Goal: Task Accomplishment & Management: Manage account settings

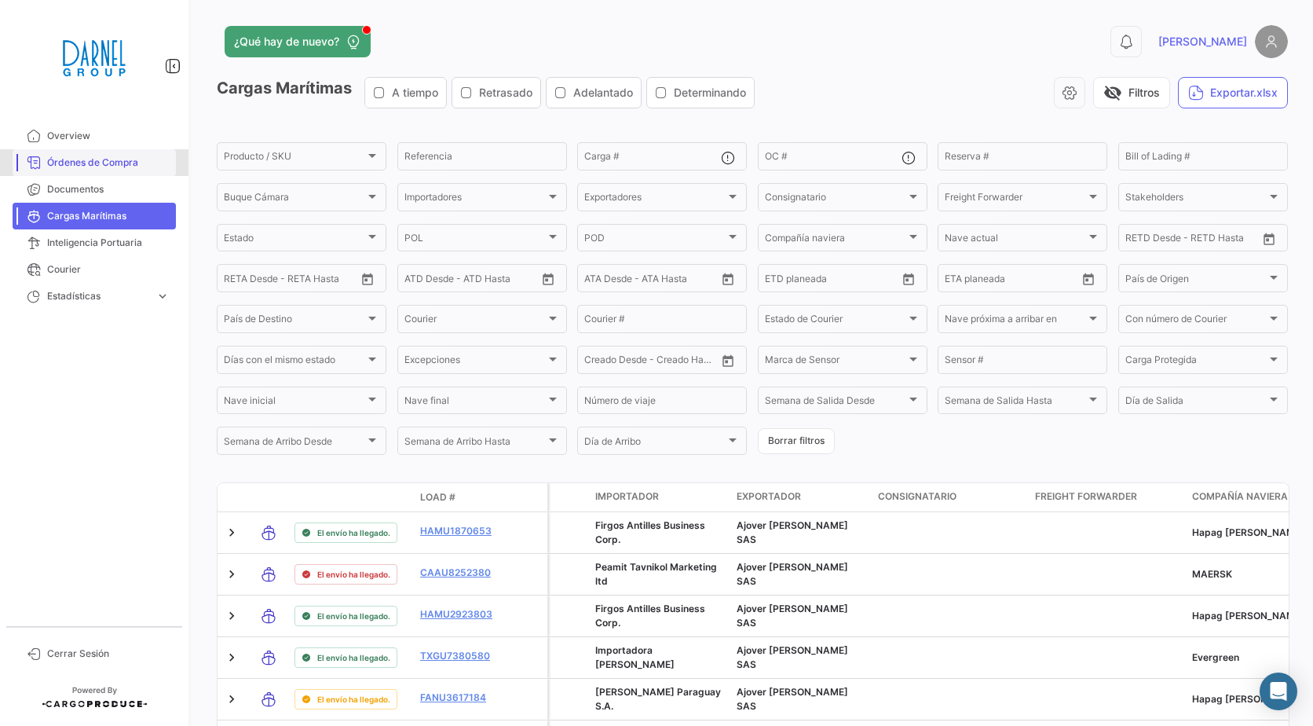
click at [90, 174] on link "Órdenes de Compra" at bounding box center [94, 162] width 163 height 27
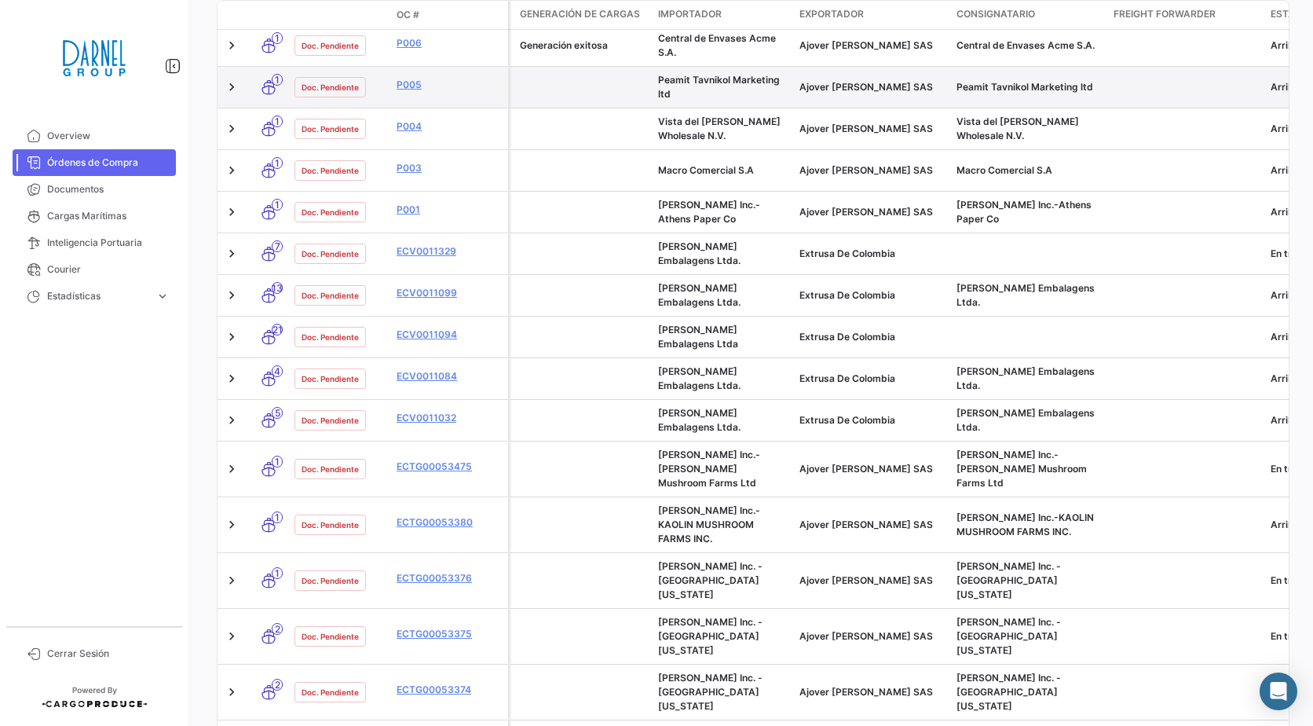
scroll to position [249, 0]
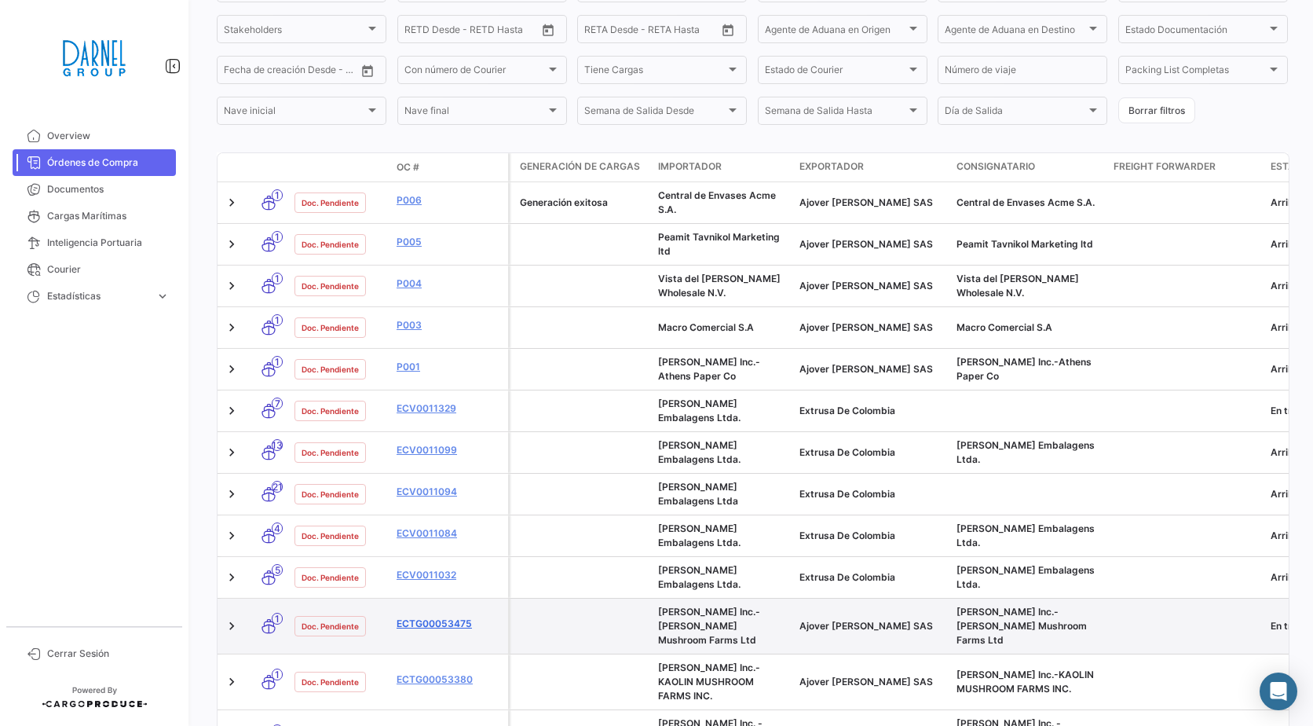
click at [426, 617] on link "ECTG00053475" at bounding box center [449, 624] width 105 height 14
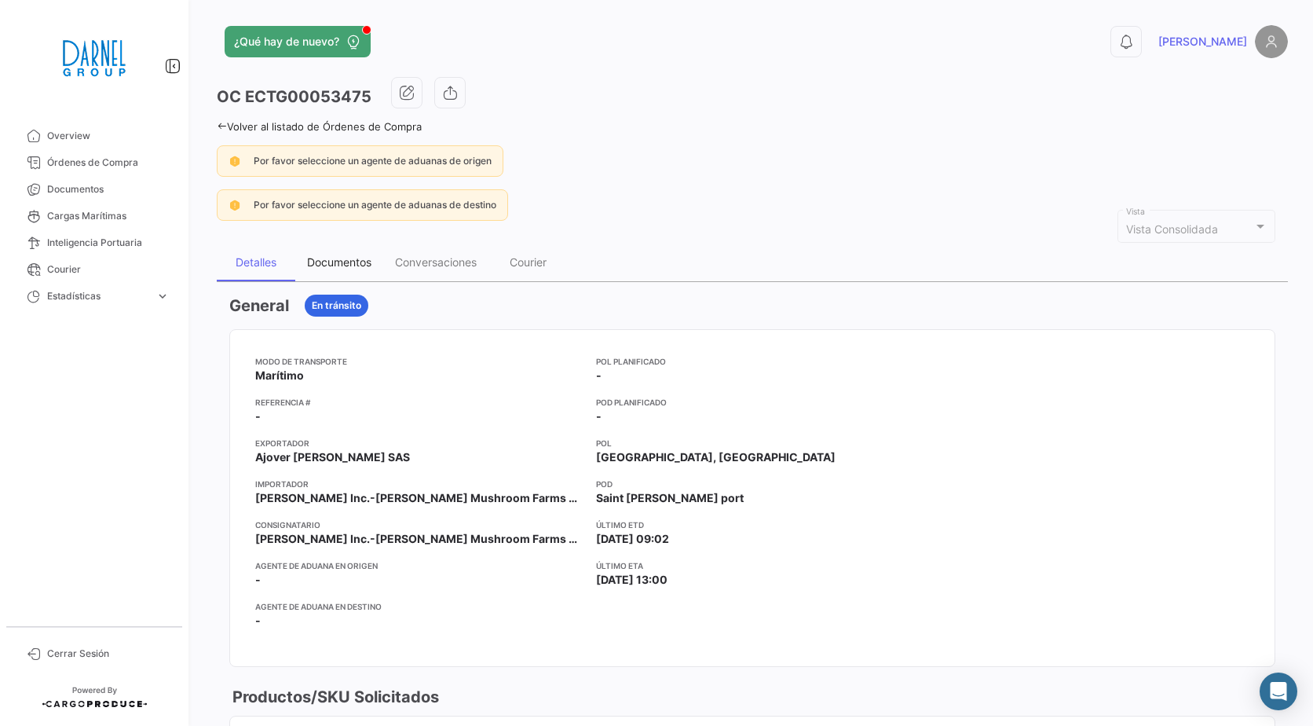
click at [321, 257] on div "Documentos" at bounding box center [339, 261] width 64 height 13
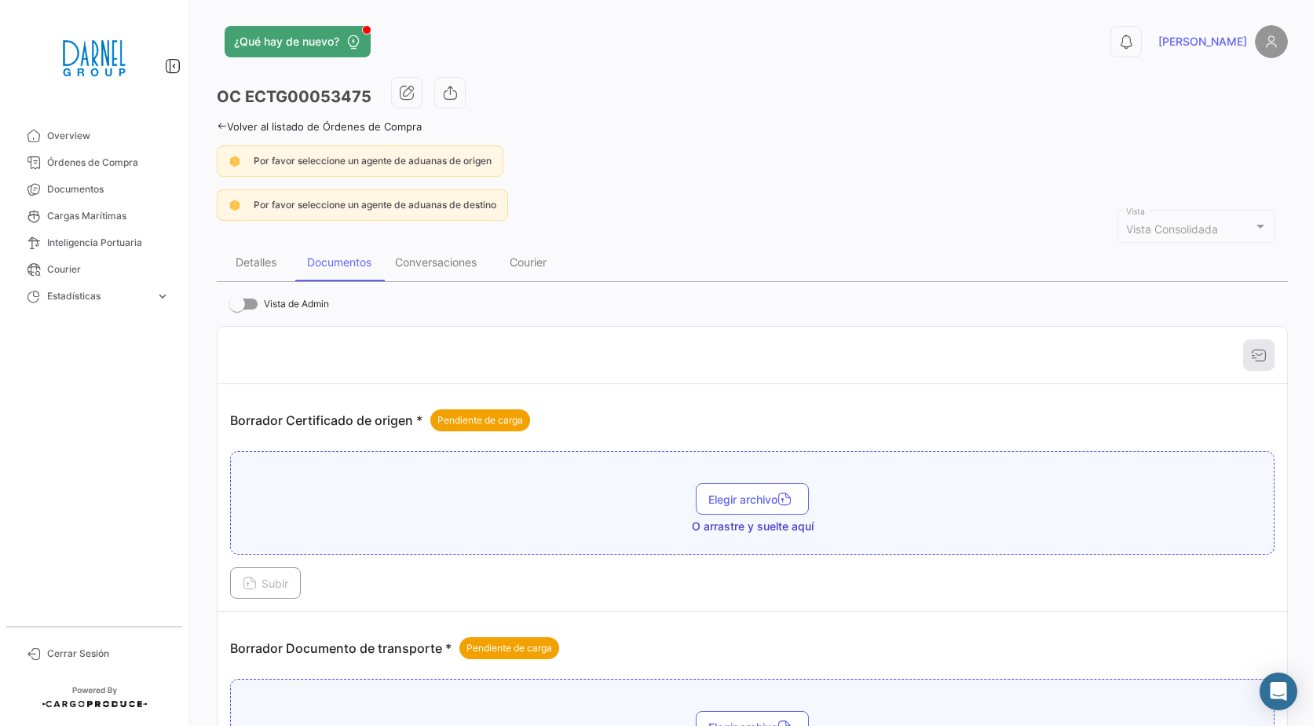
click at [265, 91] on h3 "OC ECTG00053475" at bounding box center [294, 97] width 155 height 22
copy h3 "ECTG00053475"
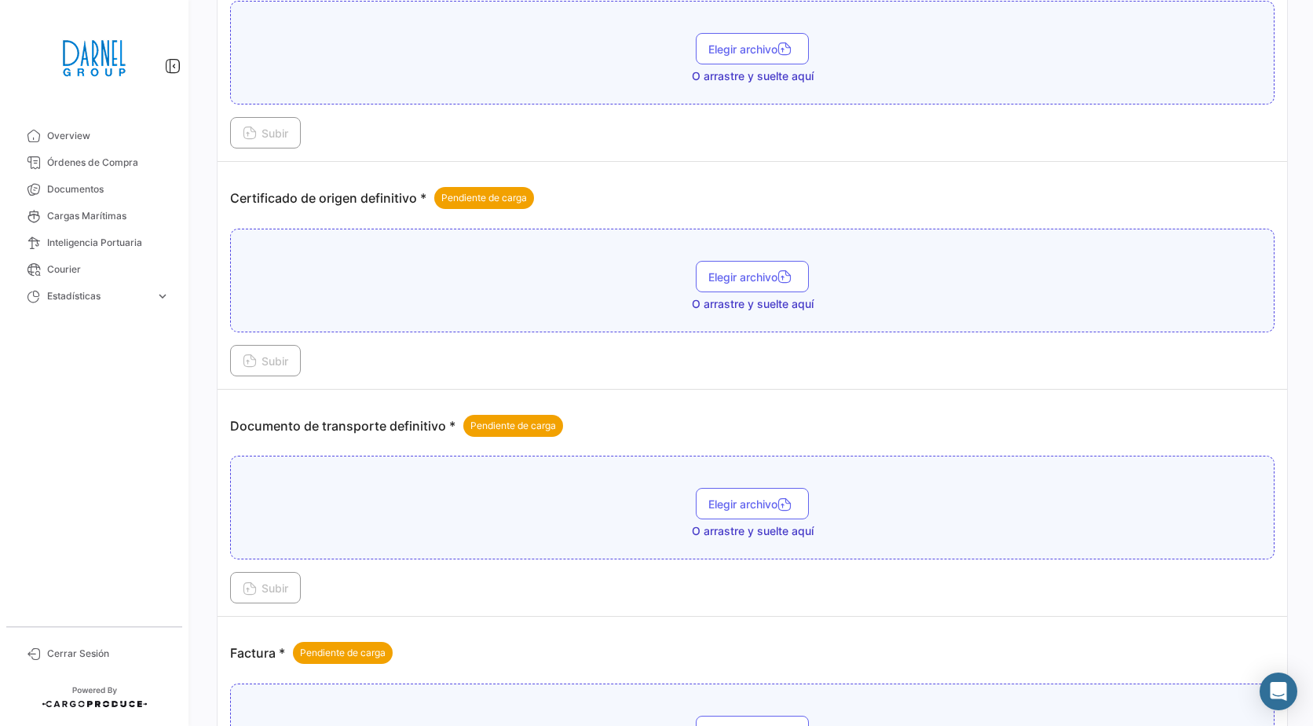
scroll to position [707, 0]
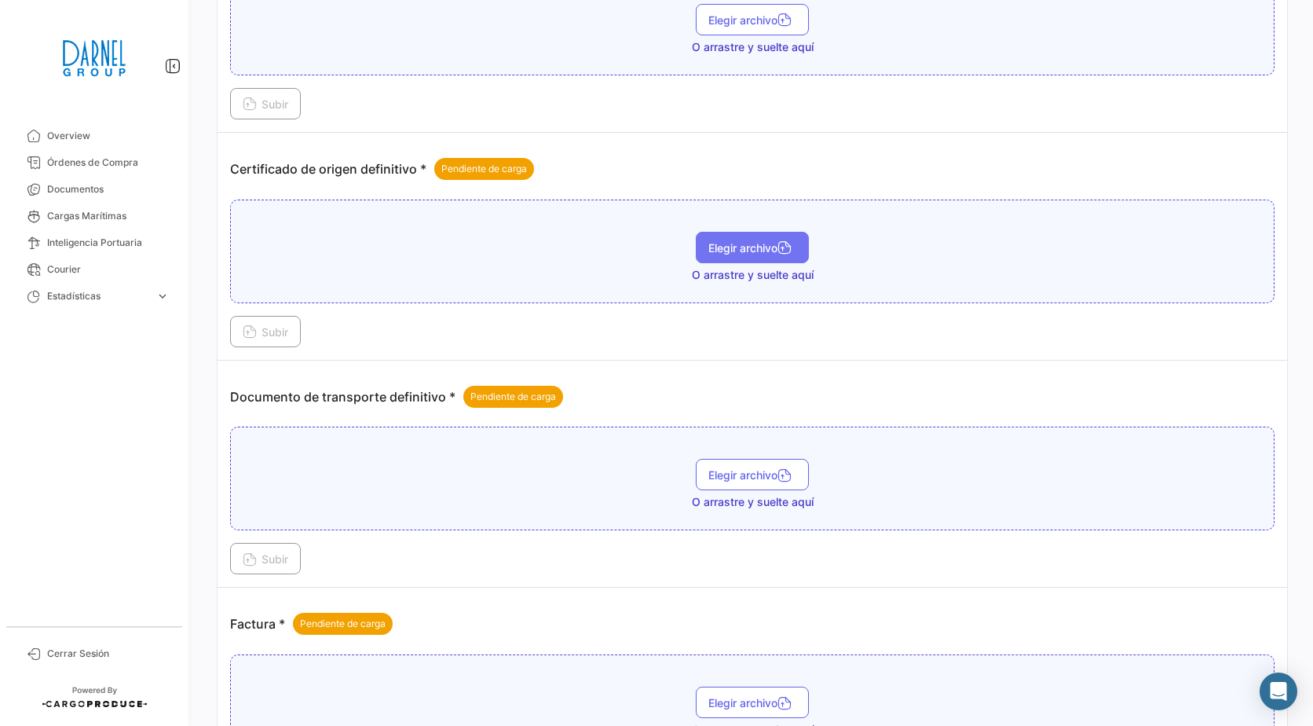
click at [767, 251] on span "Elegir archivo" at bounding box center [752, 247] width 88 height 13
click at [568, 248] on div "Elegir archivo" at bounding box center [752, 262] width 1027 height 31
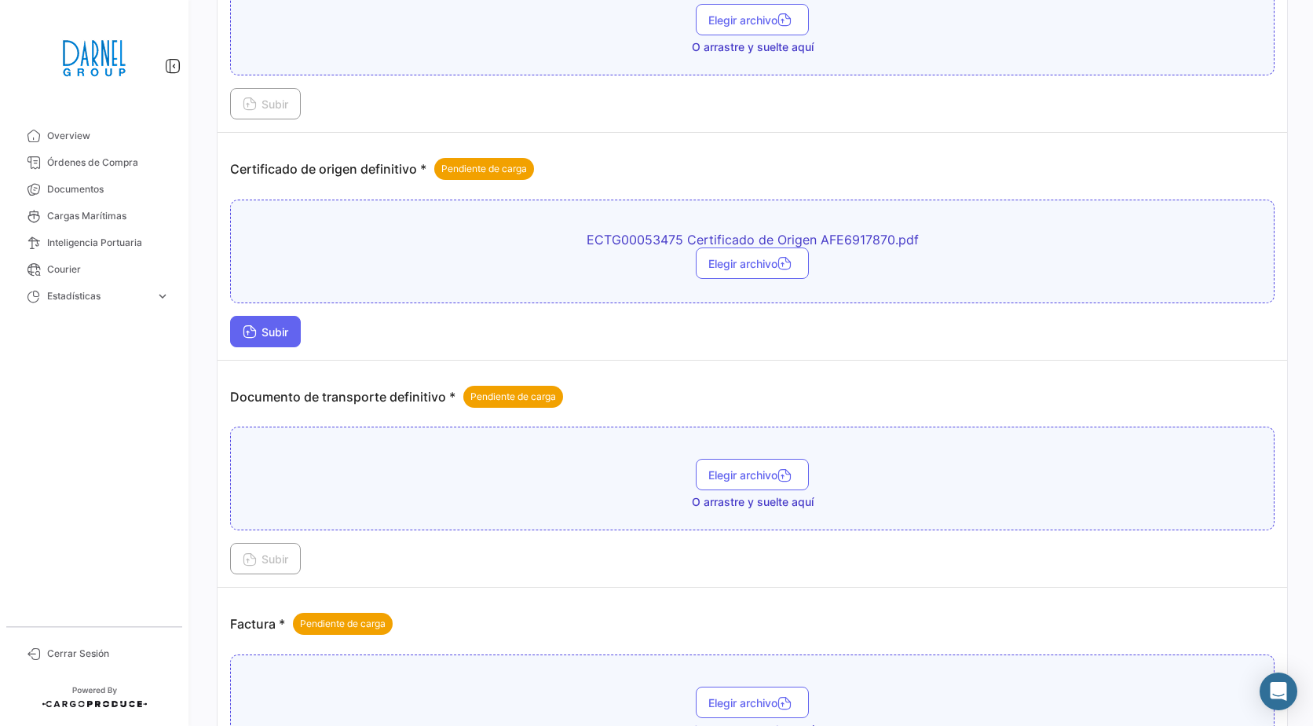
click at [286, 327] on span "Subir" at bounding box center [266, 331] width 46 height 13
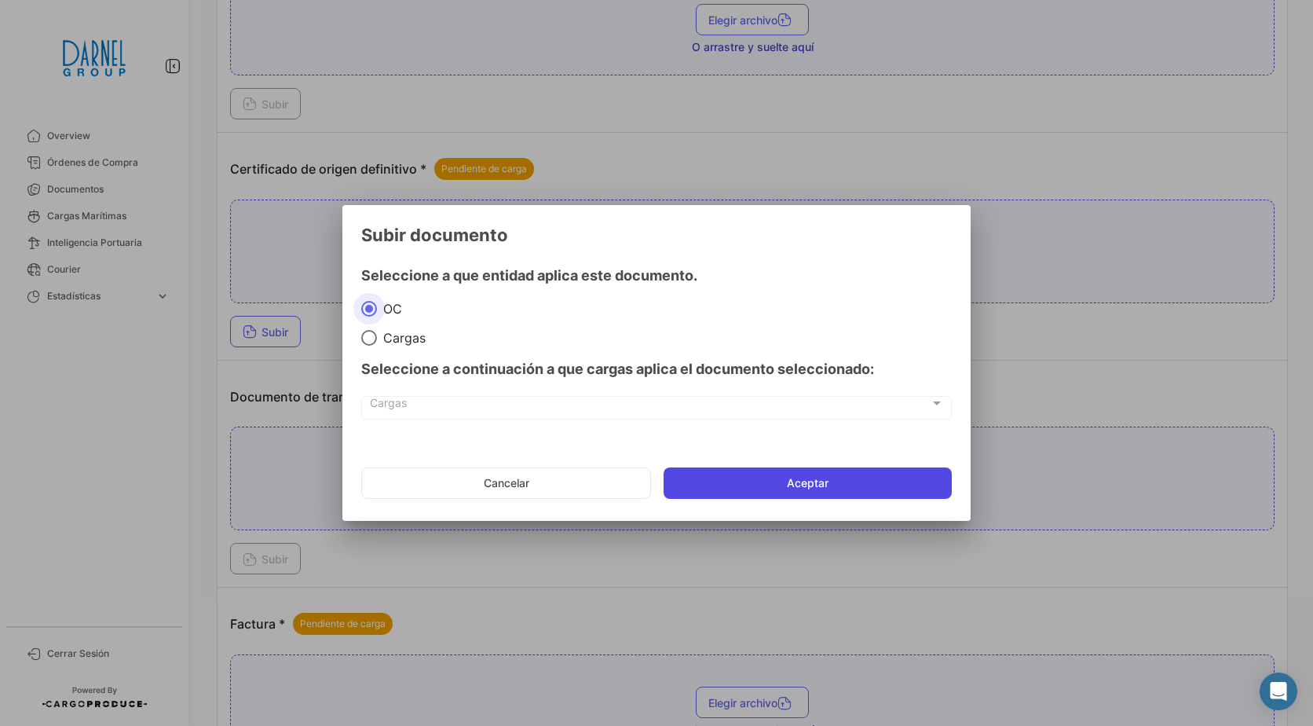
click at [840, 485] on button "Aceptar" at bounding box center [808, 482] width 288 height 31
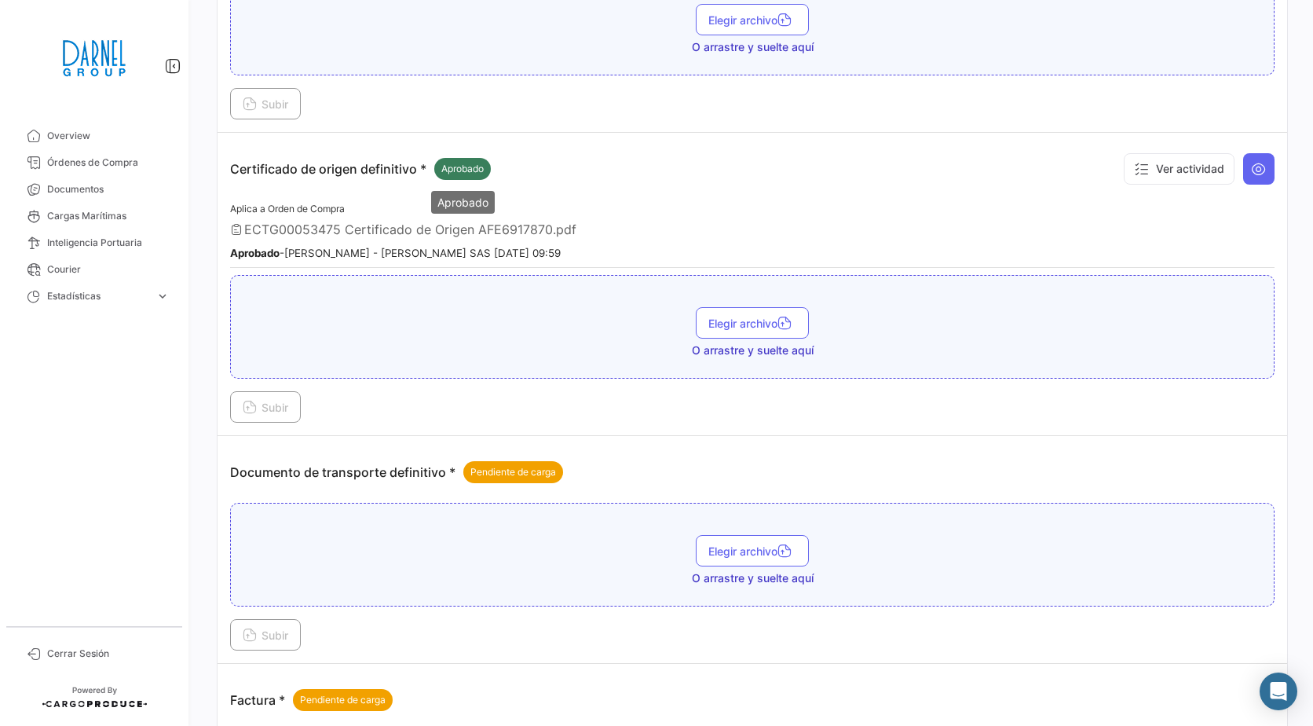
click at [464, 167] on span "Aprobado" at bounding box center [462, 169] width 42 height 14
click at [1183, 177] on button "Ver actividad" at bounding box center [1179, 168] width 111 height 31
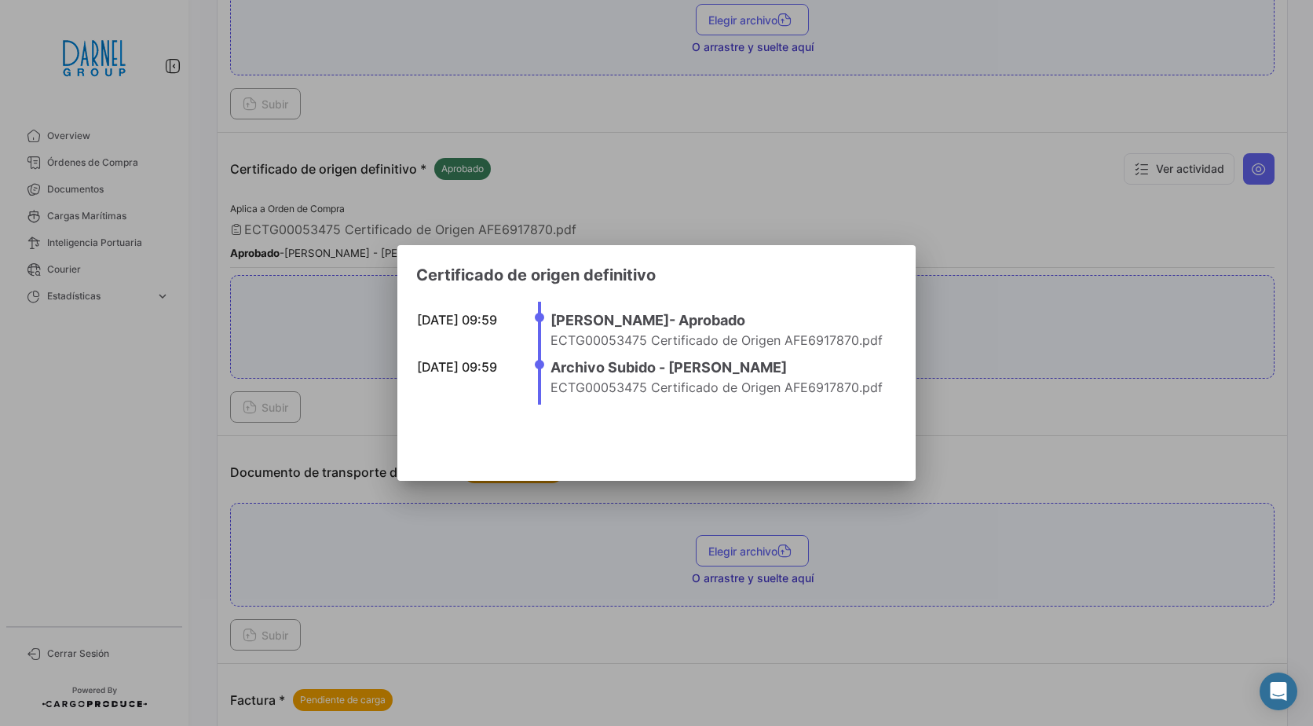
click at [991, 215] on div at bounding box center [656, 363] width 1313 height 726
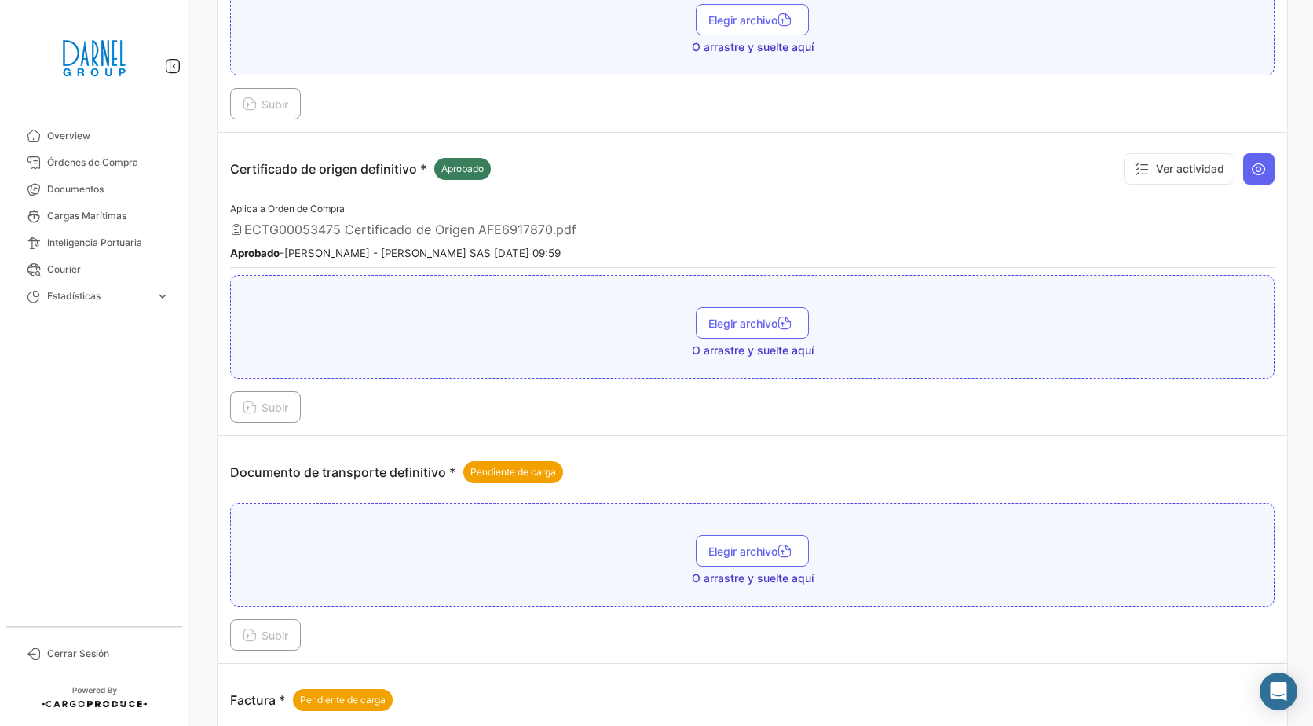
click at [313, 173] on p "Certificado de origen definitivo * Aprobado" at bounding box center [360, 169] width 261 height 22
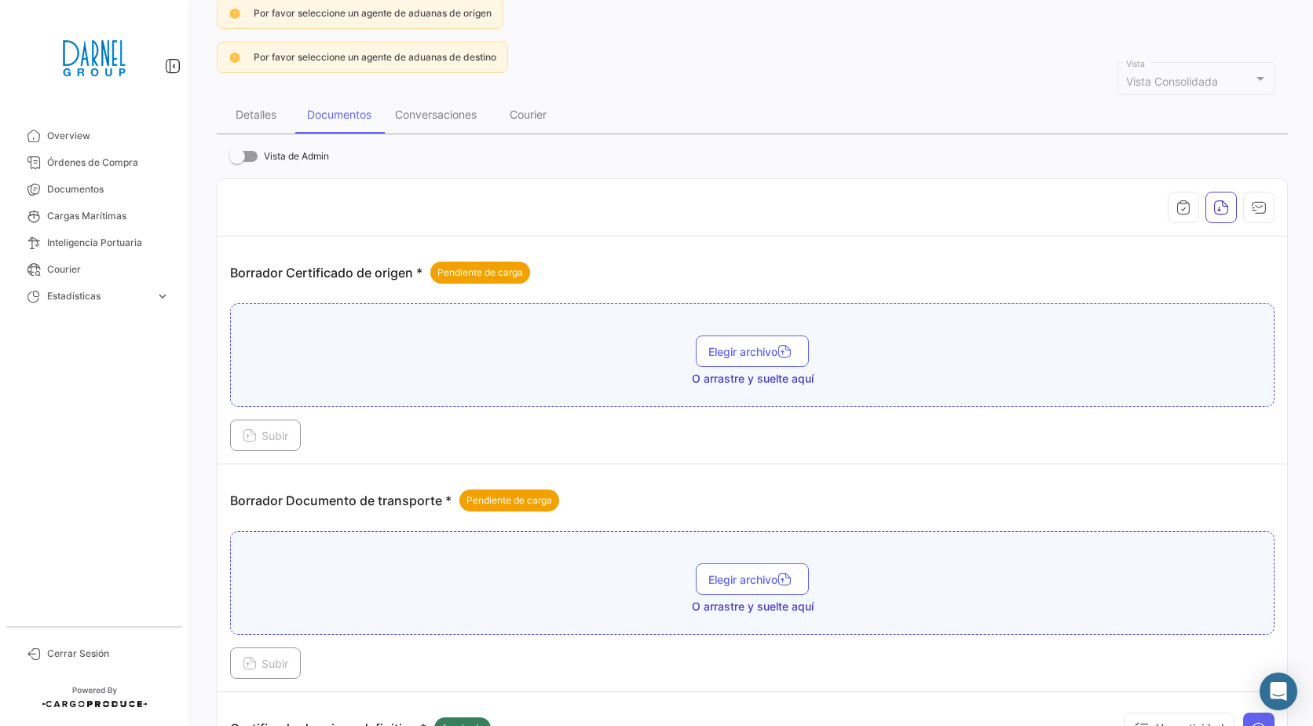
scroll to position [0, 0]
